Goal: Task Accomplishment & Management: Complete application form

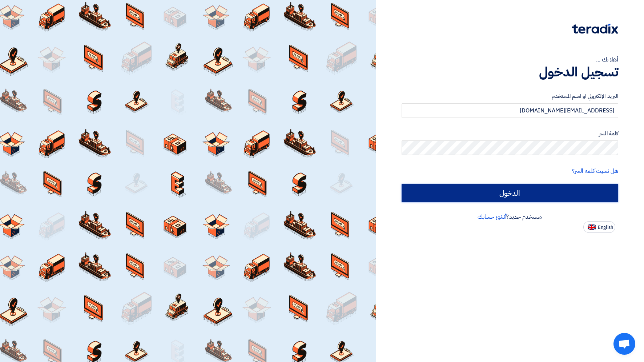
click at [558, 192] on input "الدخول" at bounding box center [510, 193] width 217 height 18
